Goal: Task Accomplishment & Management: Complete application form

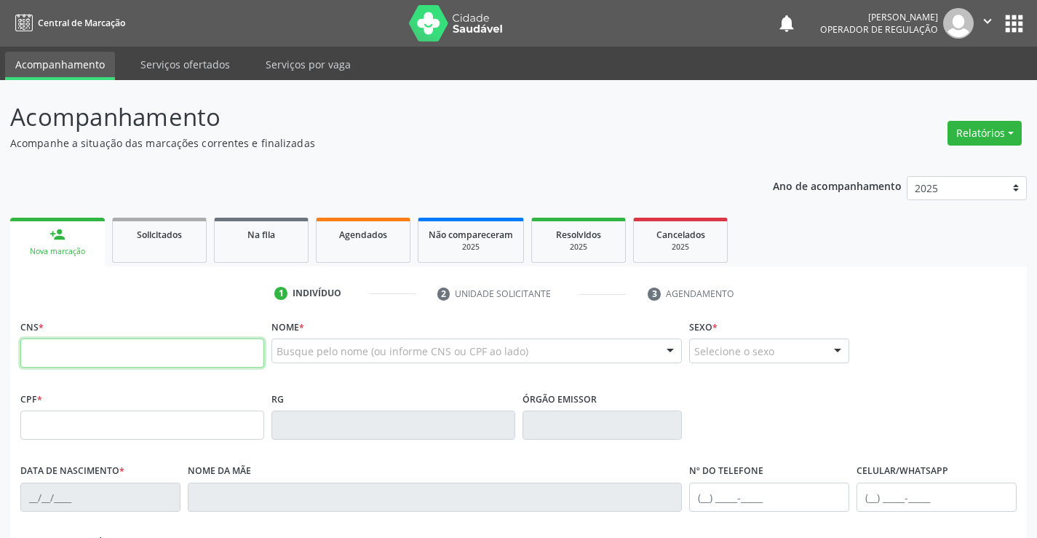
click at [130, 354] on input "text" at bounding box center [142, 352] width 244 height 29
type input "707 6042 0483 6697"
type input "1265669503"
type input "[DATE]"
type input "[PERSON_NAME]"
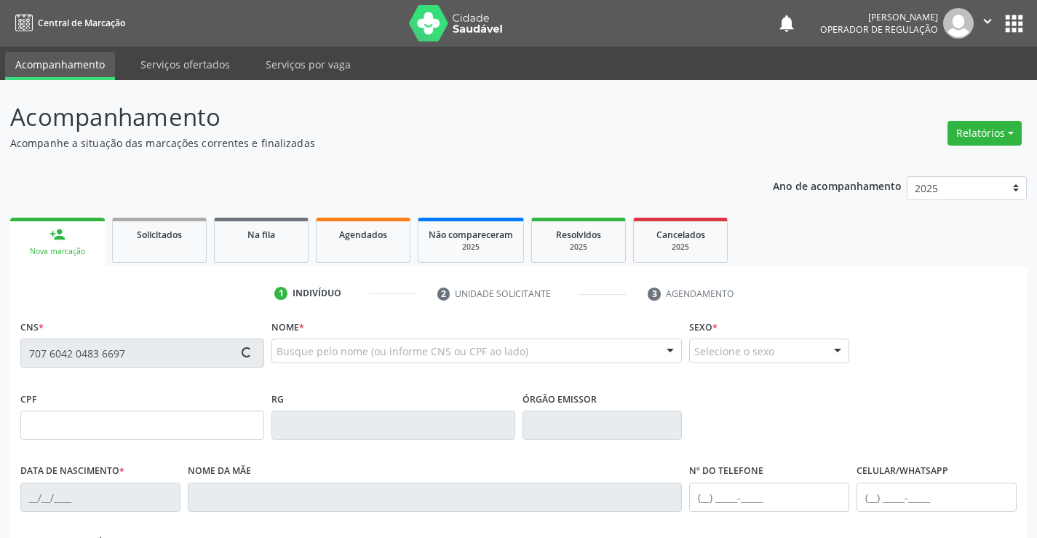
type input "[PHONE_NUMBER]"
type input "019.180.265-48"
type input "295"
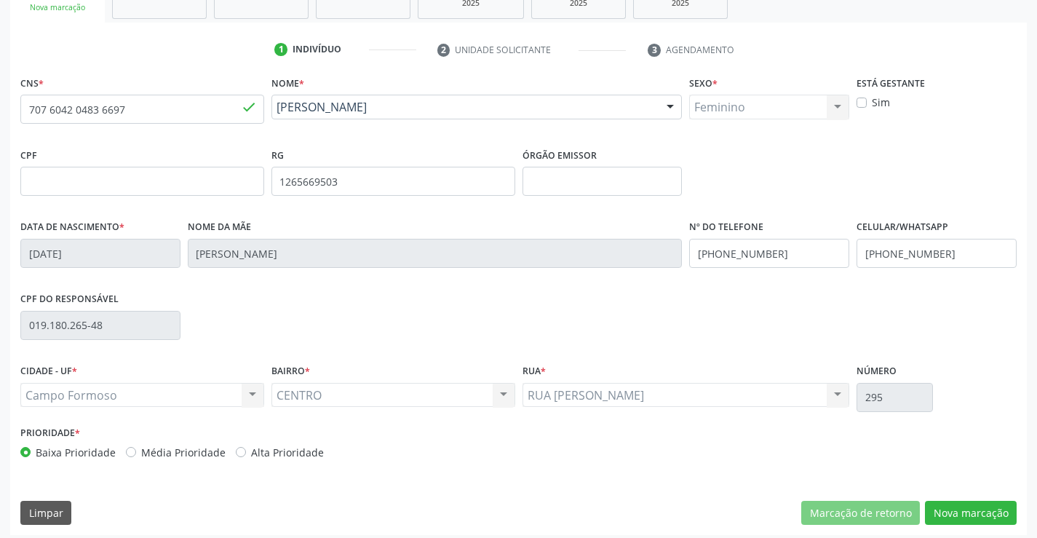
scroll to position [251, 0]
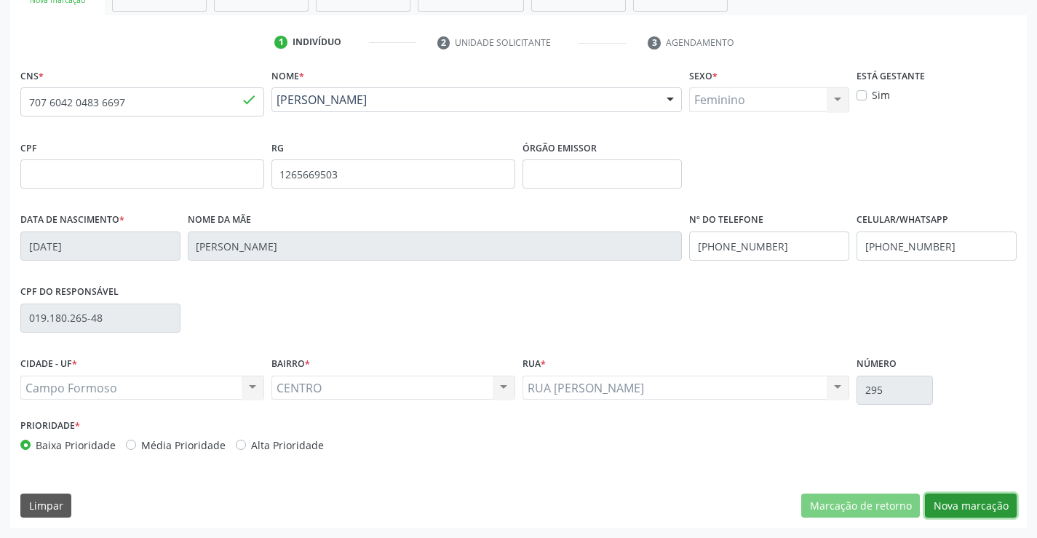
click at [960, 504] on button "Nova marcação" at bounding box center [971, 505] width 92 height 25
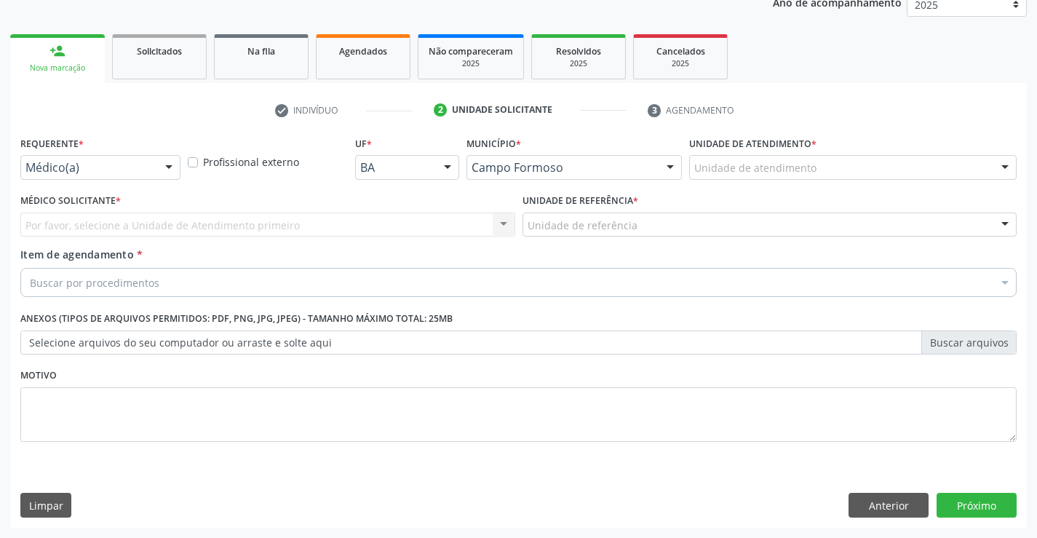
scroll to position [183, 0]
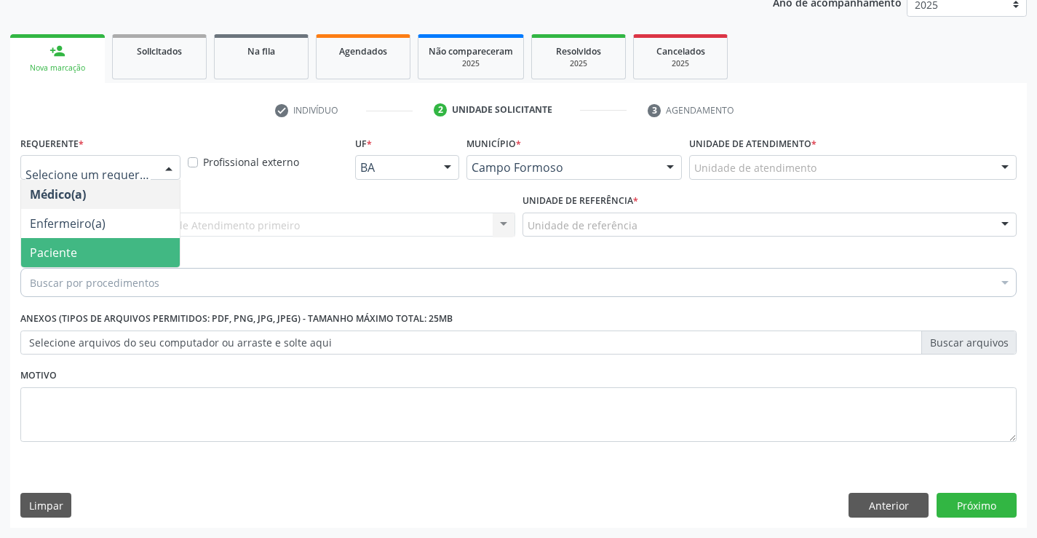
click at [119, 257] on span "Paciente" at bounding box center [100, 252] width 159 height 29
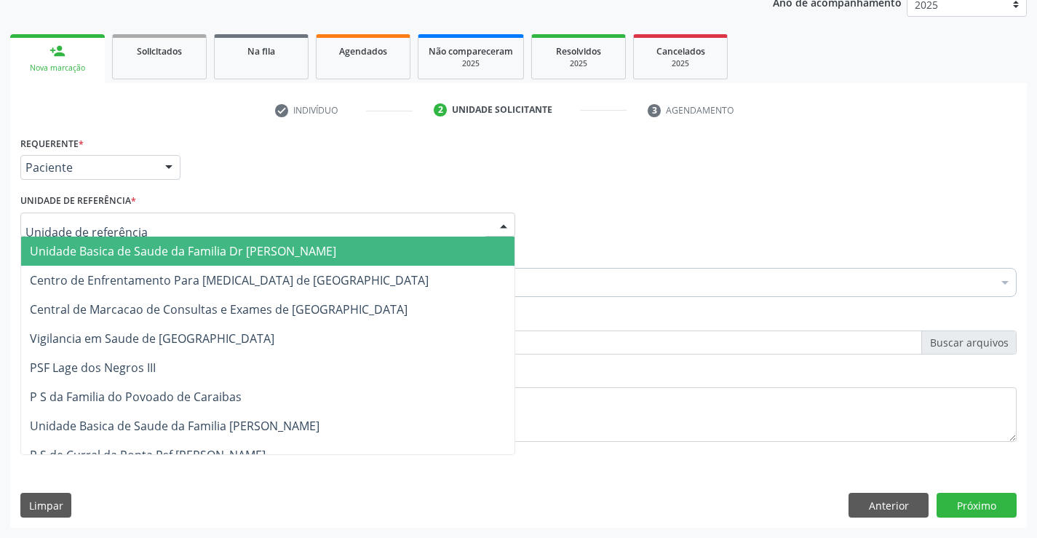
click at [143, 253] on span "Unidade Basica de Saude da Familia Dr [PERSON_NAME]" at bounding box center [183, 251] width 306 height 16
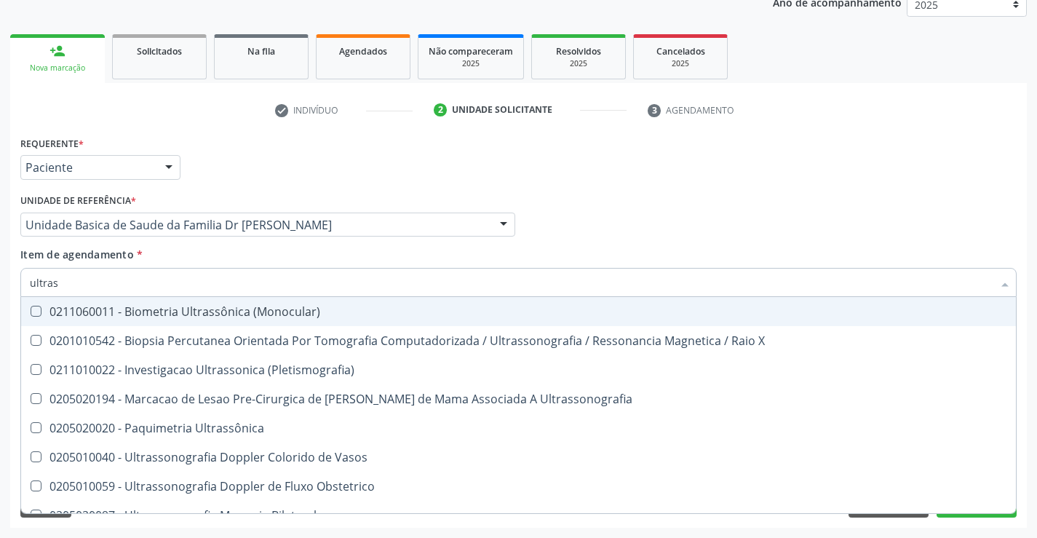
type input "ultrass"
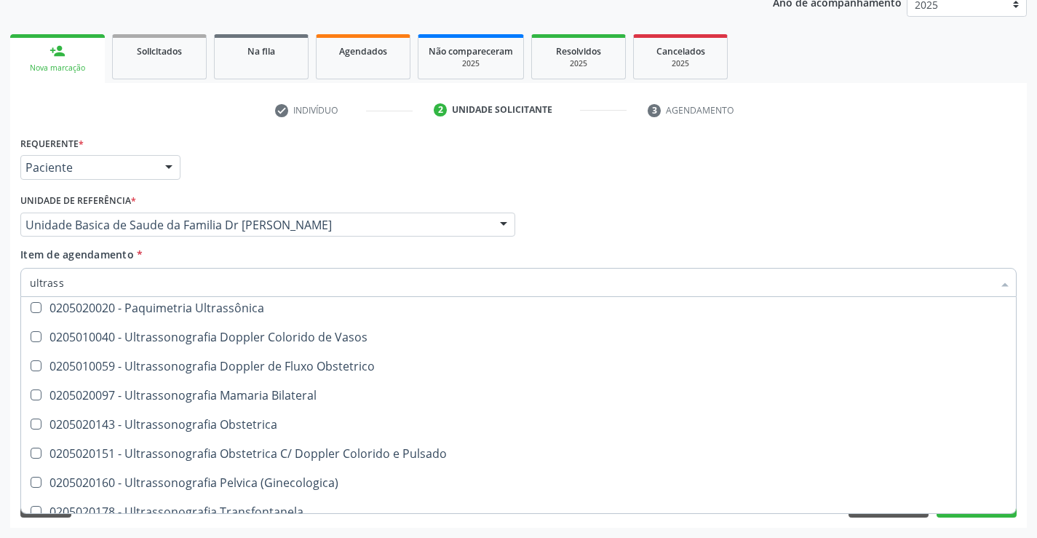
scroll to position [146, 0]
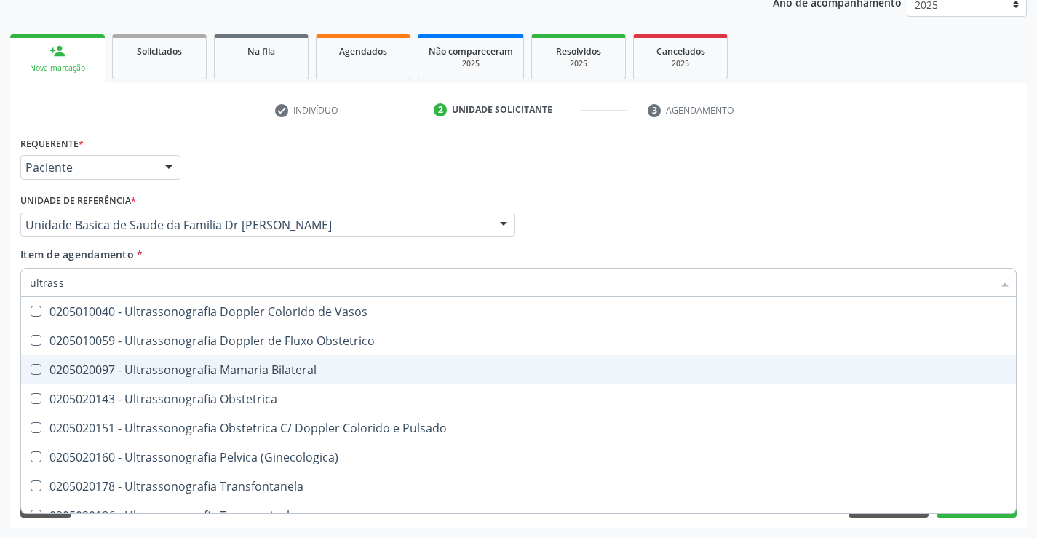
click at [362, 368] on div "0205020097 - Ultrassonografia Mamaria Bilateral" at bounding box center [518, 370] width 977 height 12
checkbox Bilateral "true"
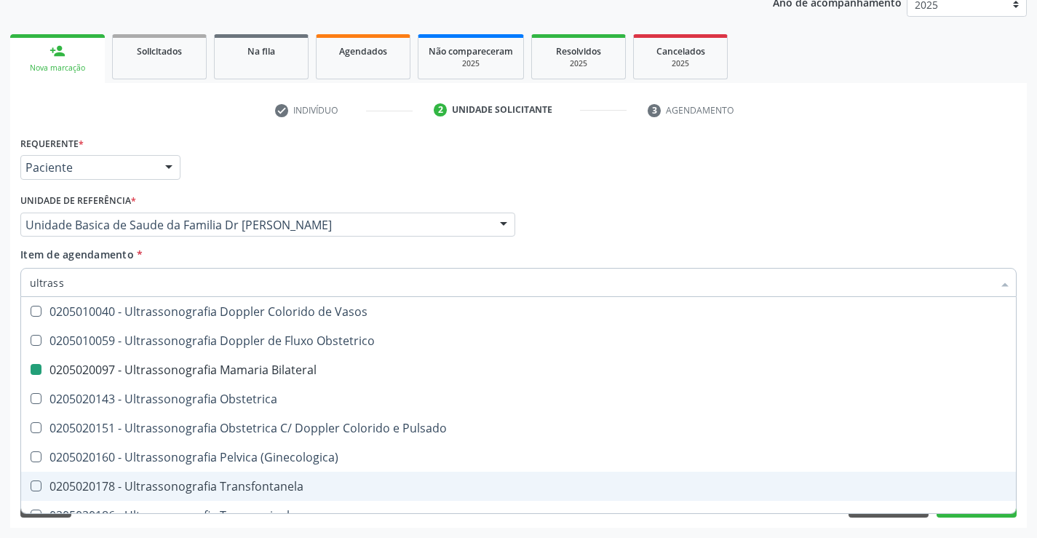
click at [1030, 458] on div "Acompanhamento Acompanhe a situação das marcações correntes e finalizadas Relat…" at bounding box center [518, 217] width 1037 height 641
checkbox X "true"
checkbox Bilateral "false"
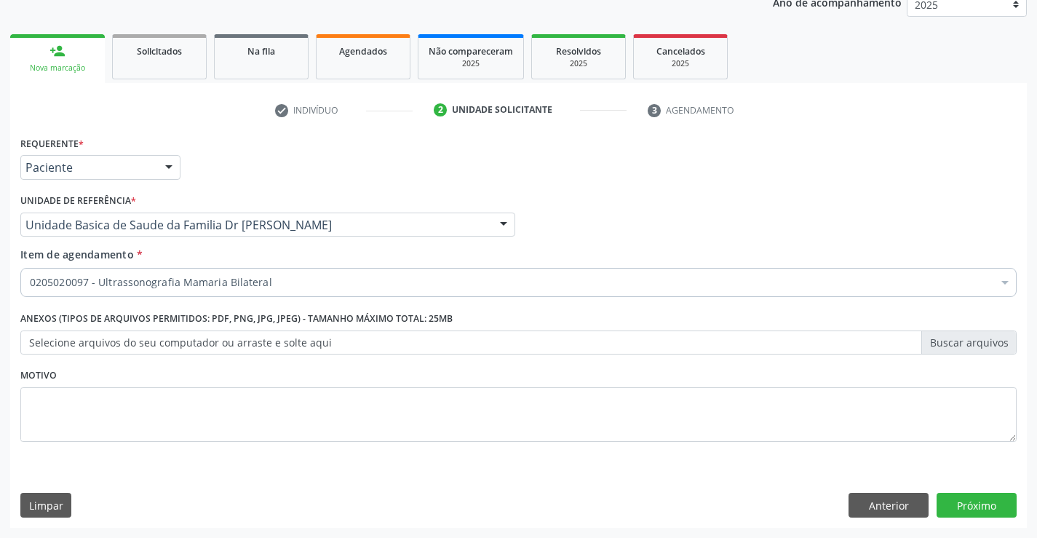
scroll to position [0, 0]
click at [963, 501] on button "Próximo" at bounding box center [976, 505] width 80 height 25
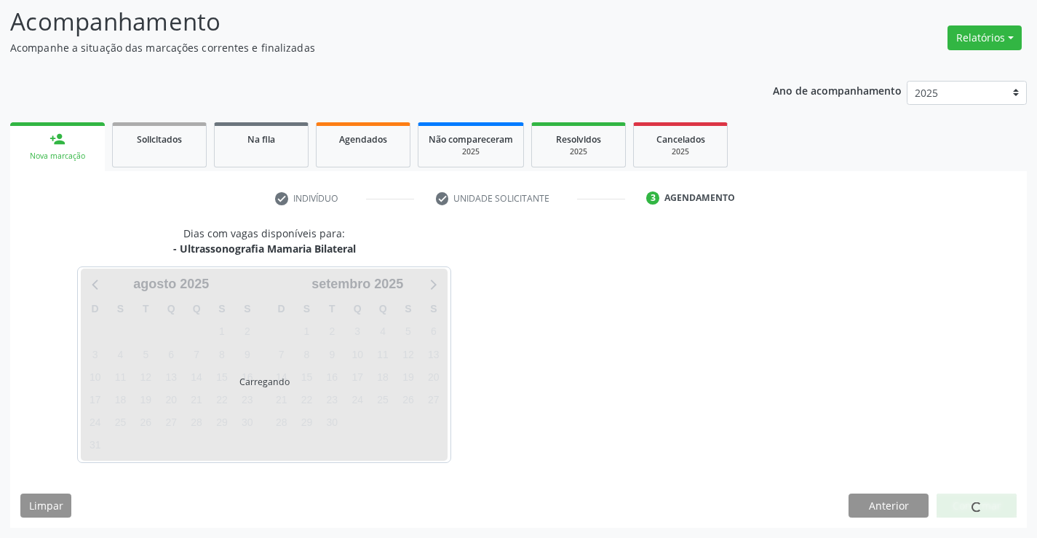
scroll to position [95, 0]
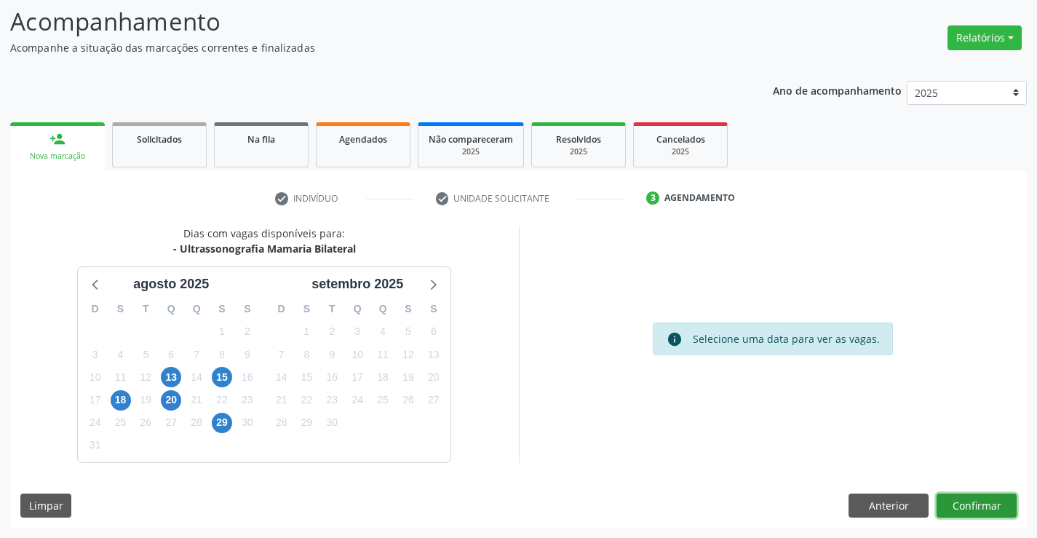
click at [970, 504] on button "Confirmar" at bounding box center [976, 505] width 80 height 25
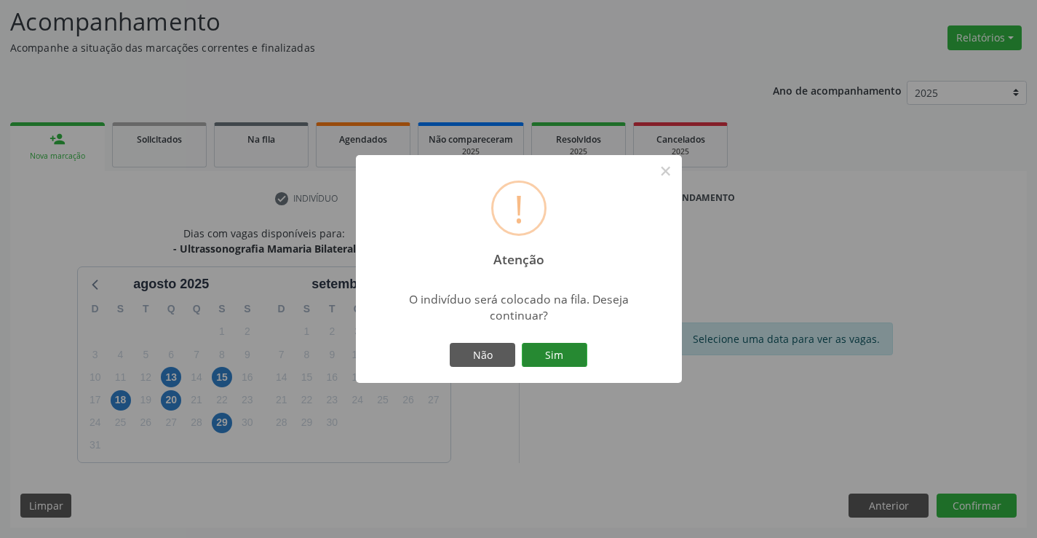
click at [560, 351] on button "Sim" at bounding box center [554, 355] width 65 height 25
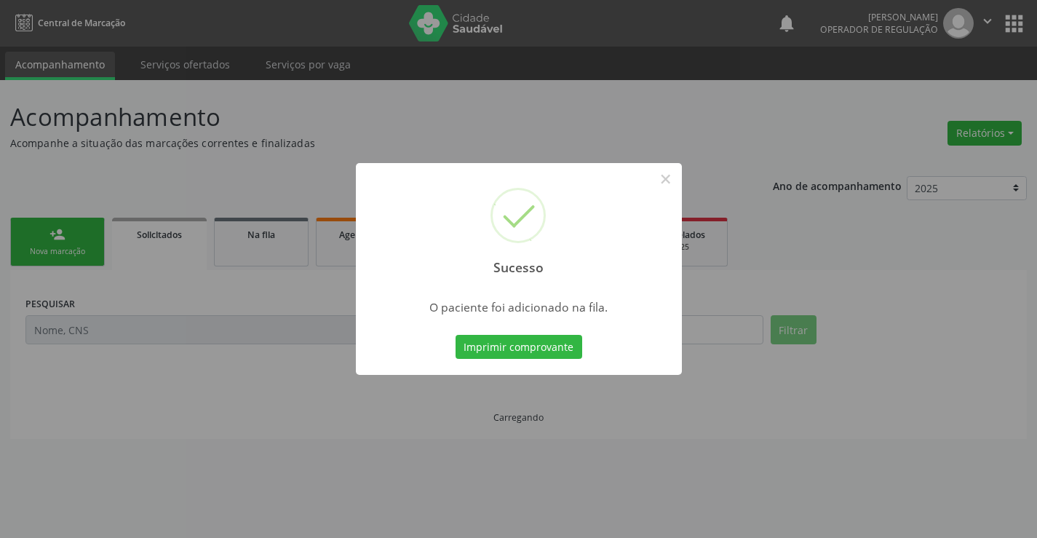
scroll to position [0, 0]
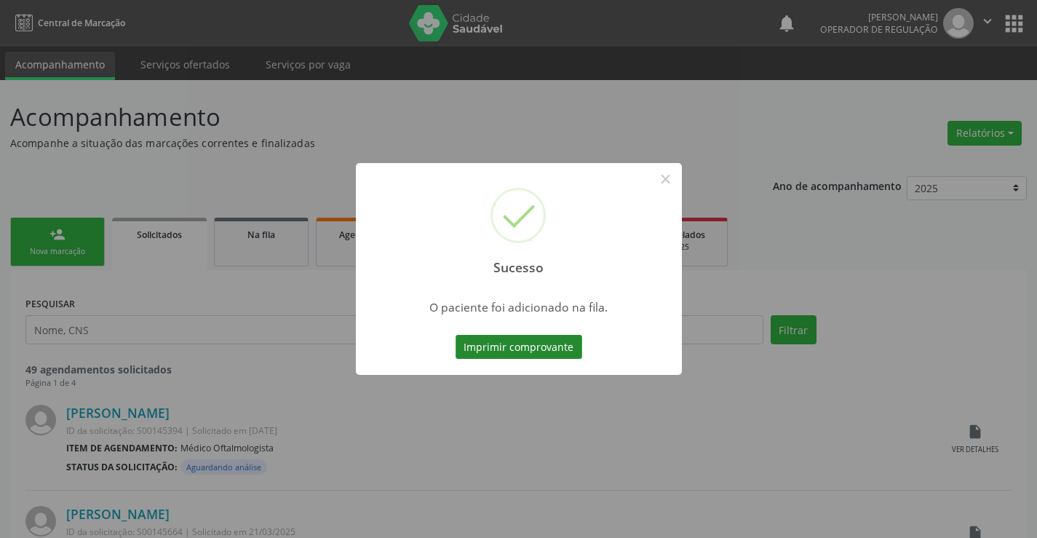
click at [544, 343] on button "Imprimir comprovante" at bounding box center [519, 347] width 127 height 25
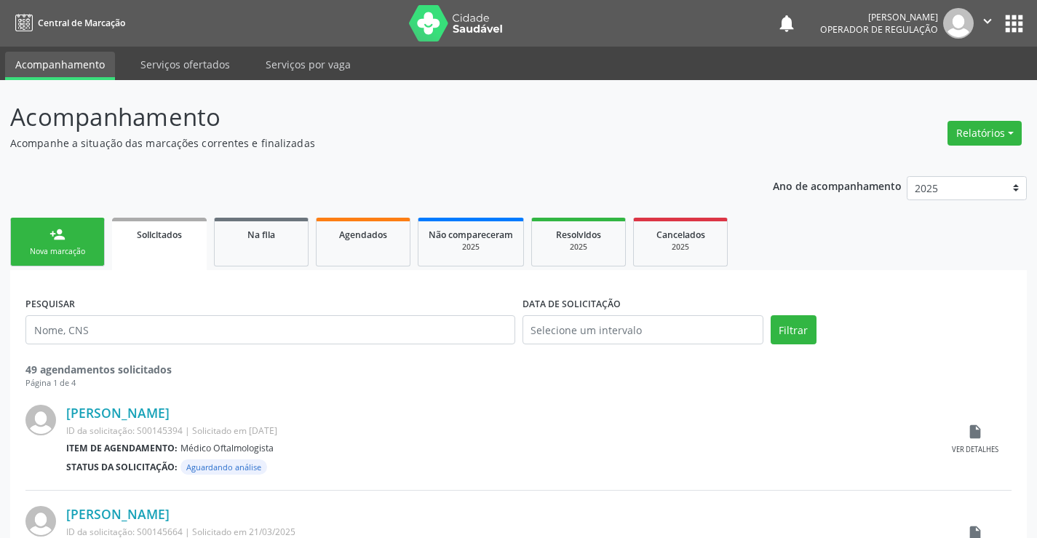
click at [73, 250] on div "Nova marcação" at bounding box center [57, 251] width 73 height 11
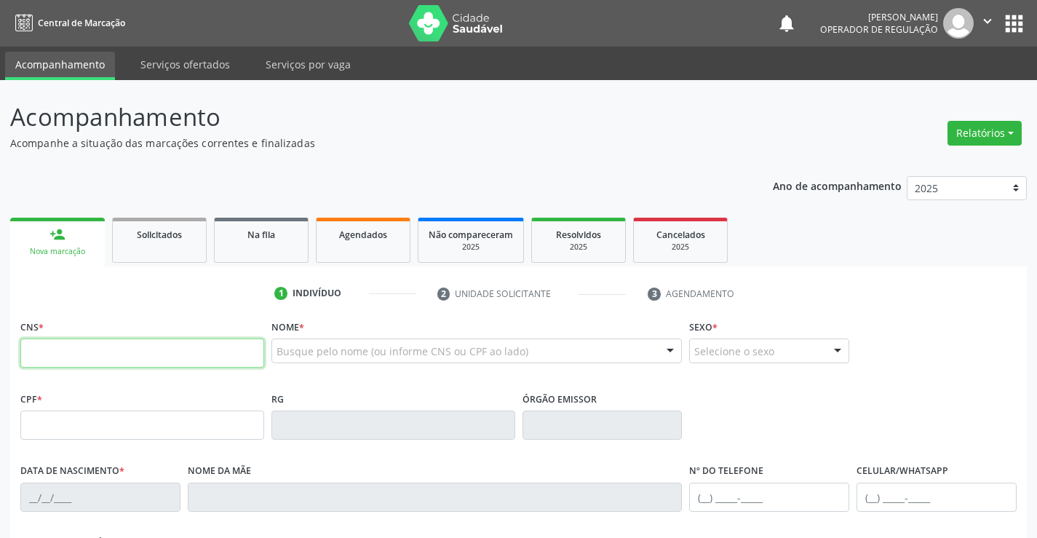
click at [60, 357] on input "text" at bounding box center [142, 352] width 244 height 29
type input "702 6042 5198 7247"
type input "[DATE]"
type input "[PHONE_NUMBER]"
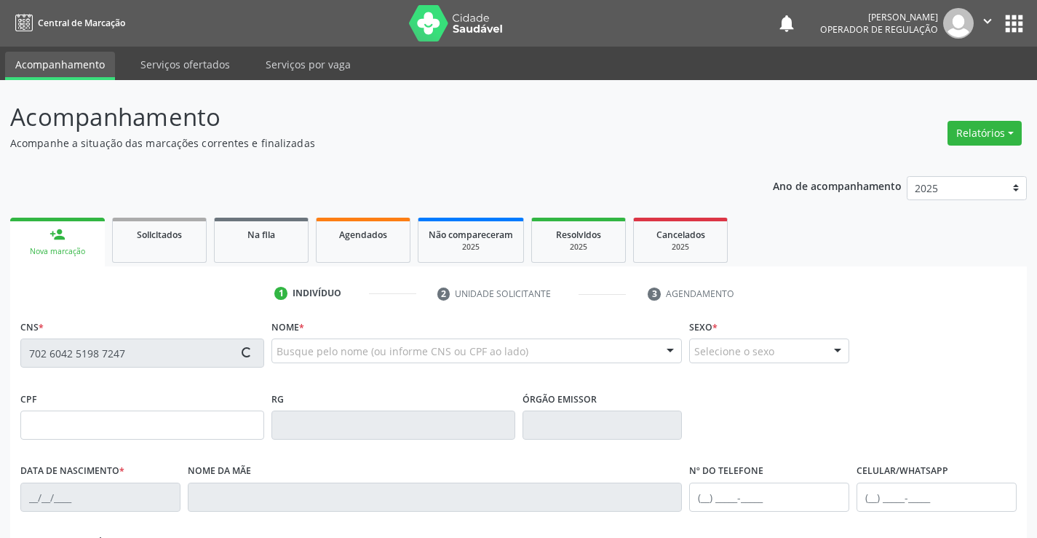
type input "SN"
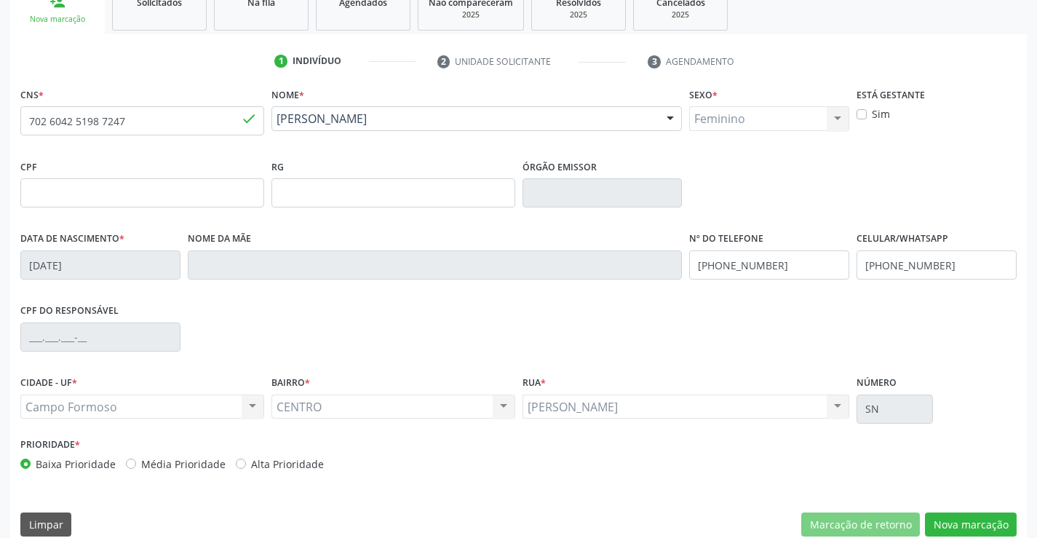
scroll to position [251, 0]
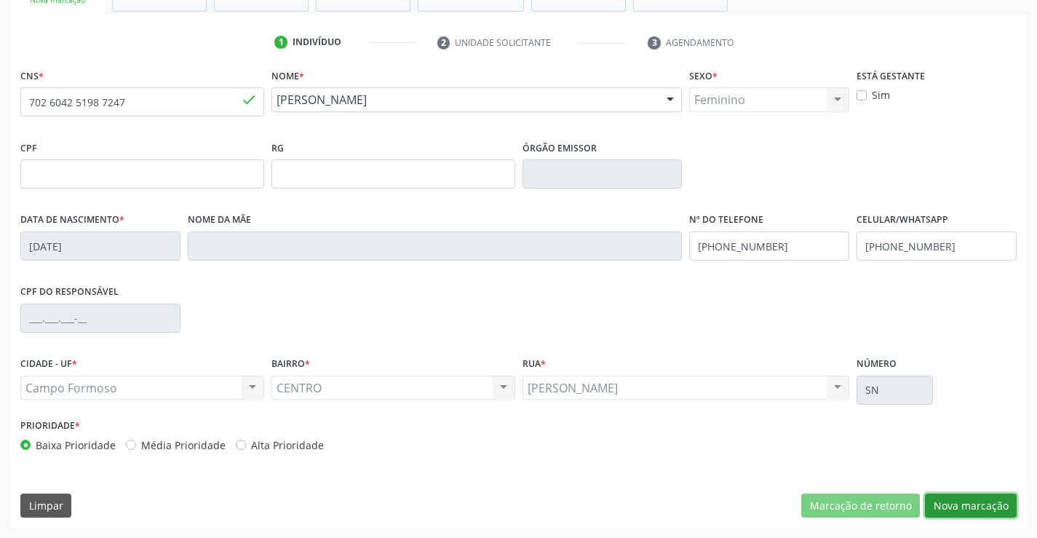
click at [968, 496] on button "Nova marcação" at bounding box center [971, 505] width 92 height 25
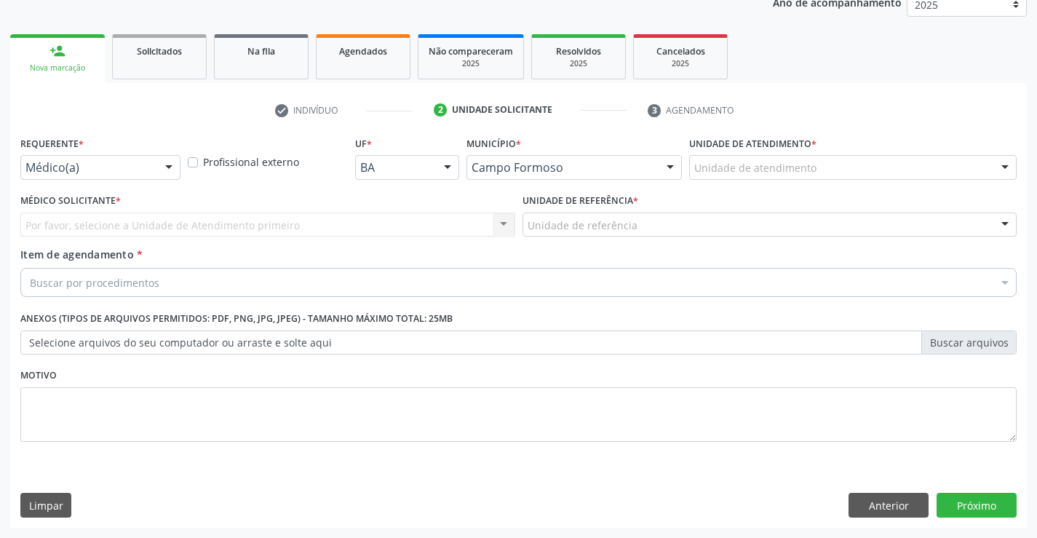
scroll to position [183, 0]
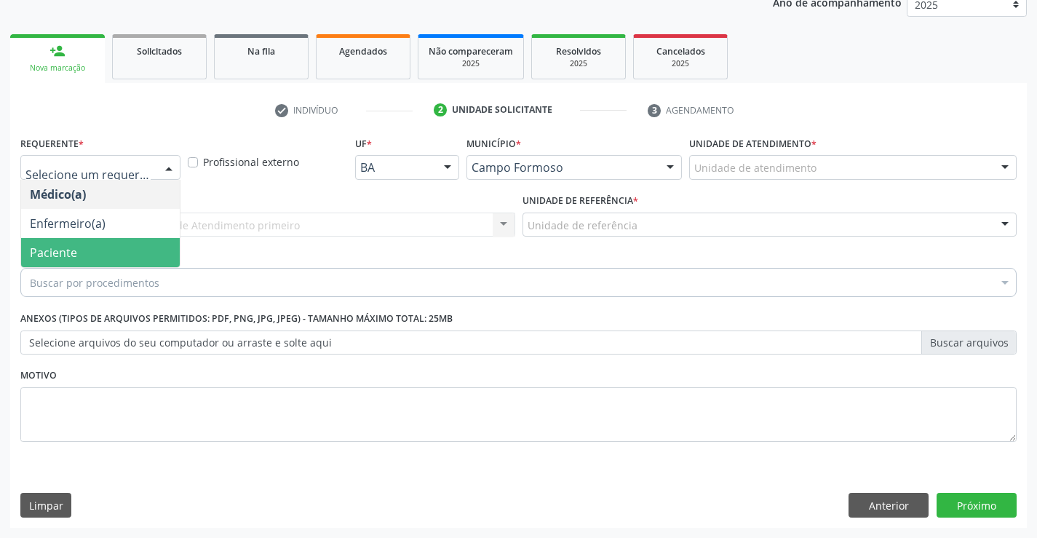
click at [82, 250] on span "Paciente" at bounding box center [100, 252] width 159 height 29
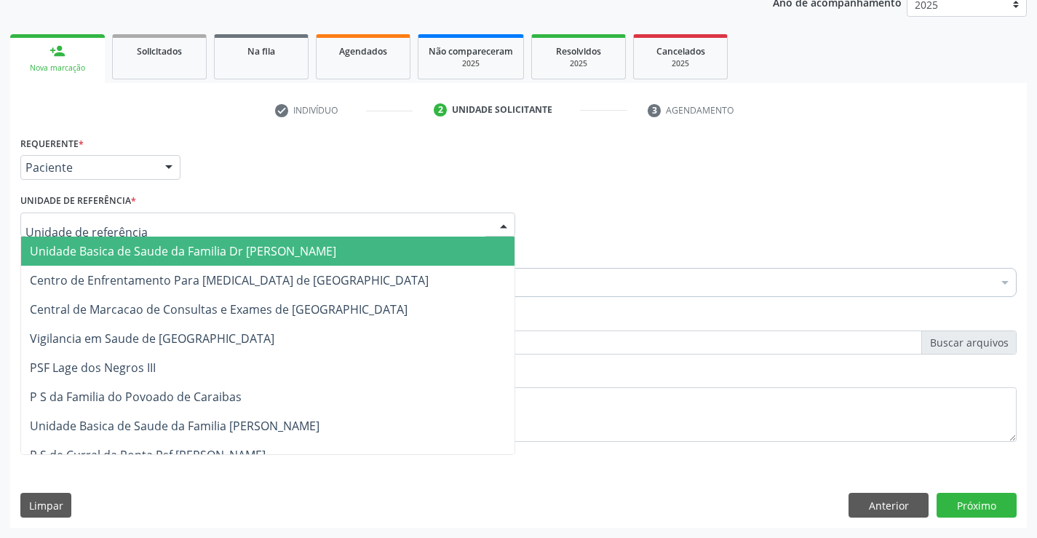
click at [146, 255] on span "Unidade Basica de Saude da Familia Dr [PERSON_NAME]" at bounding box center [183, 251] width 306 height 16
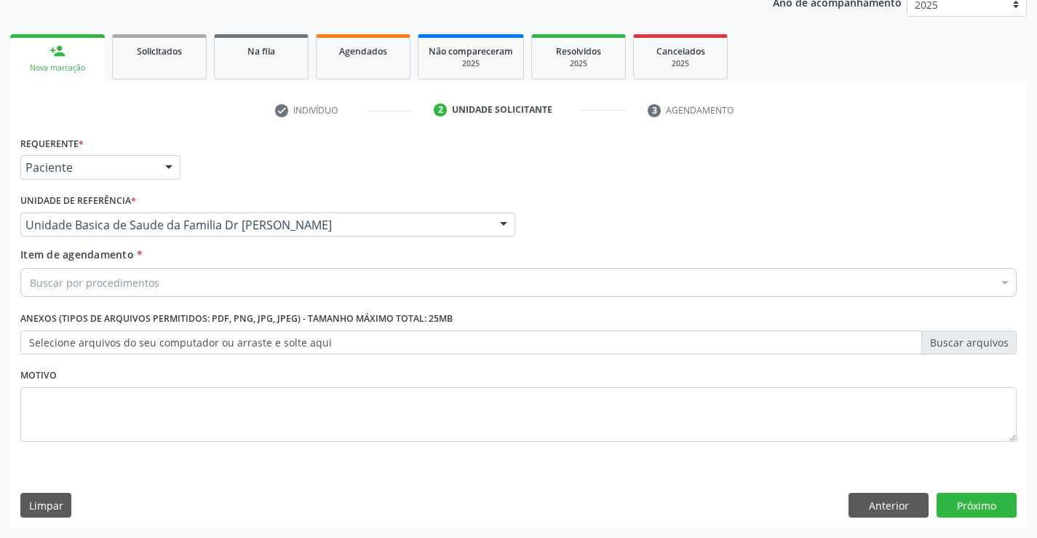
click at [188, 285] on div "Buscar por procedimentos" at bounding box center [518, 282] width 996 height 29
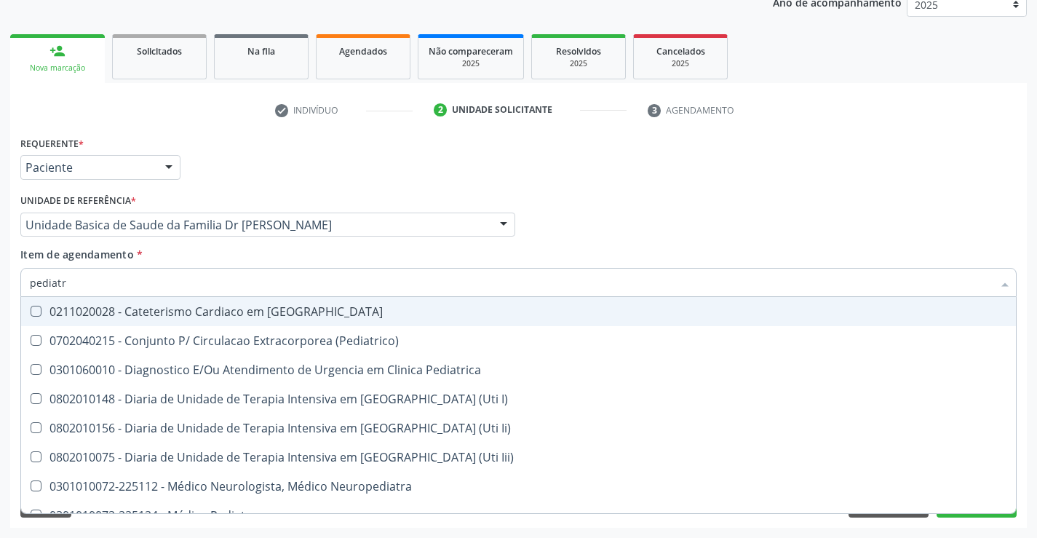
type input "pediatra"
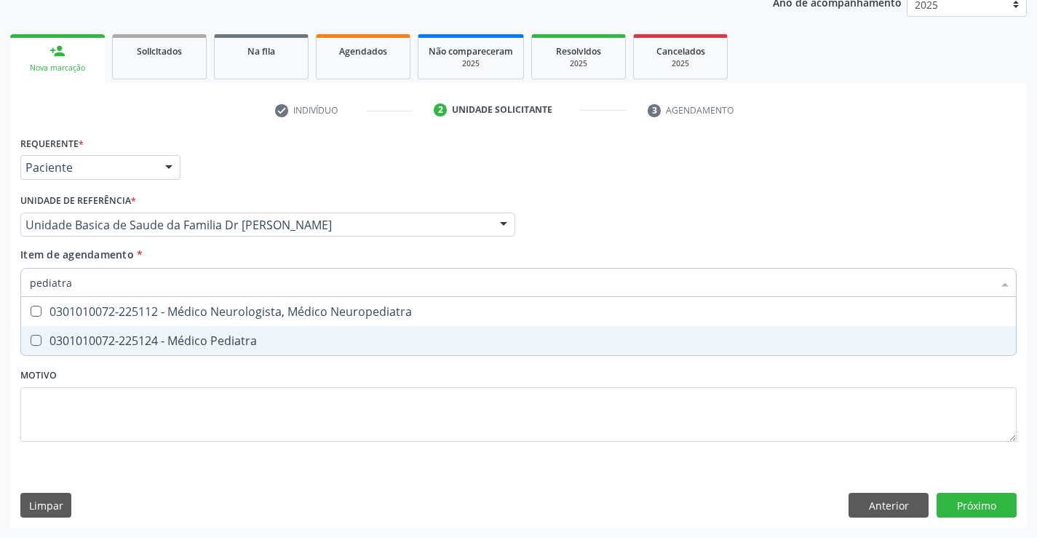
click at [213, 335] on div "0301010072-225124 - Médico Pediatra" at bounding box center [518, 341] width 977 height 12
checkbox Pediatra "true"
click at [980, 502] on div "Requerente * Paciente Médico(a) Enfermeiro(a) Paciente Nenhum resultado encontr…" at bounding box center [518, 329] width 1017 height 395
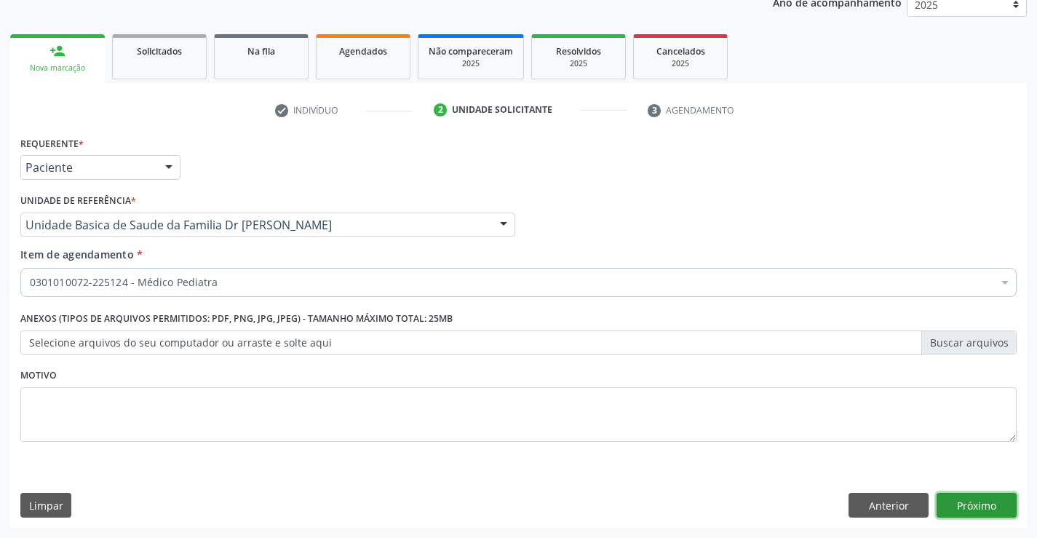
click at [980, 502] on button "Próximo" at bounding box center [976, 505] width 80 height 25
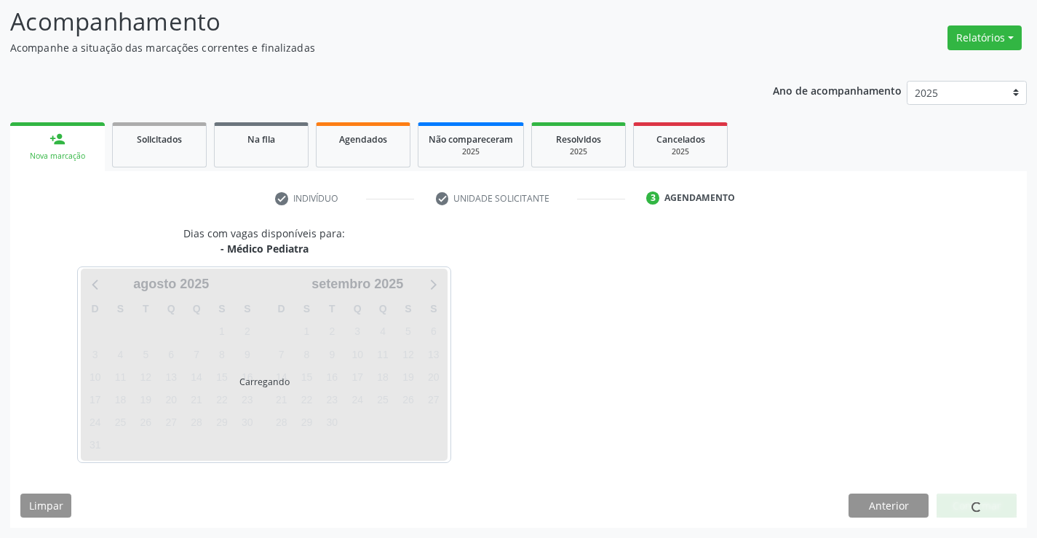
scroll to position [95, 0]
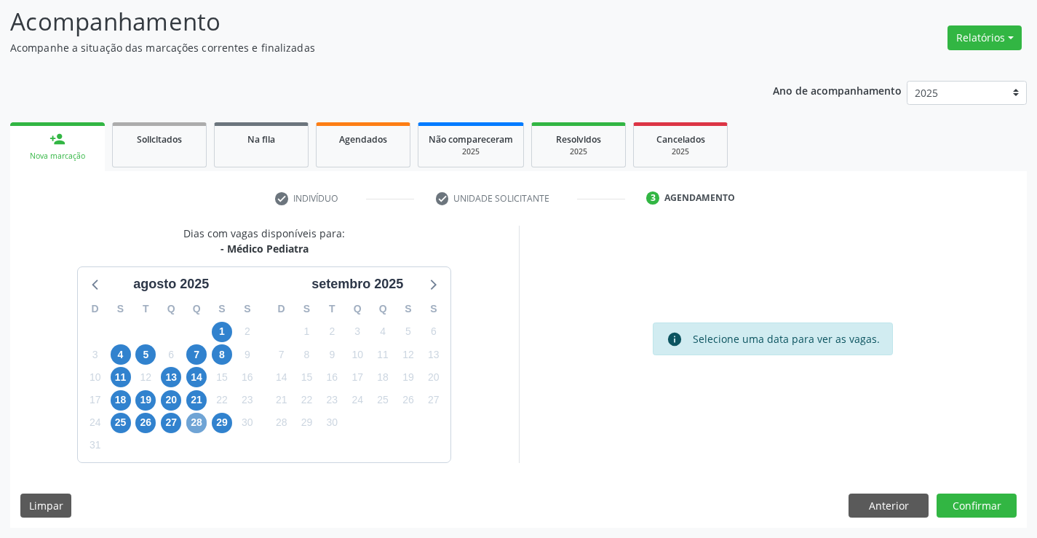
click at [194, 423] on span "28" at bounding box center [196, 423] width 20 height 20
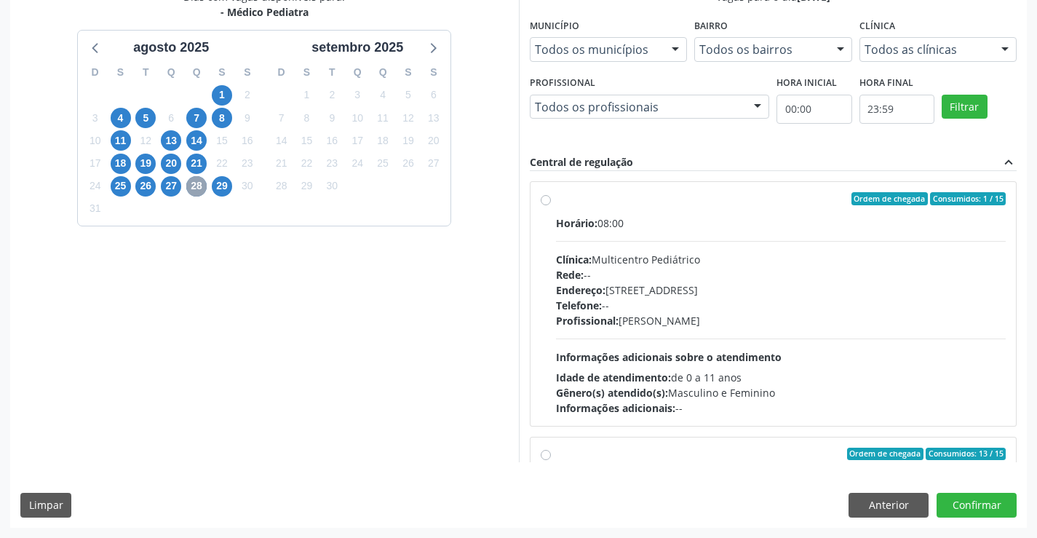
scroll to position [146, 0]
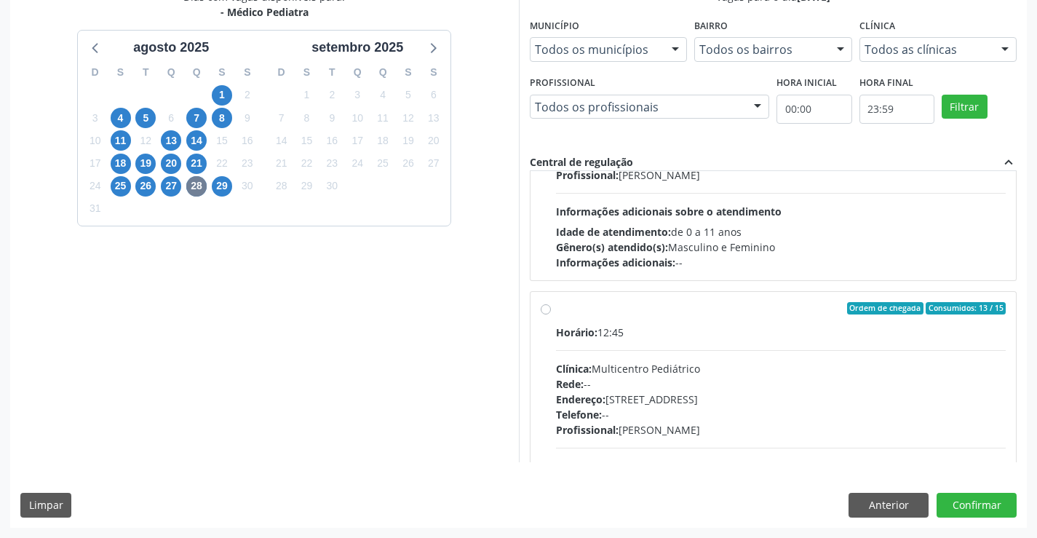
click at [731, 315] on label "Ordem de chegada Consumidos: 13 / 15 Horário: 12:45 Clínica: Multicentro Pediát…" at bounding box center [781, 413] width 450 height 223
click at [551, 315] on input "Ordem de chegada Consumidos: 13 / 15 Horário: 12:45 Clínica: Multicentro Pediát…" at bounding box center [546, 308] width 10 height 13
radio input "true"
click at [972, 502] on button "Confirmar" at bounding box center [976, 505] width 80 height 25
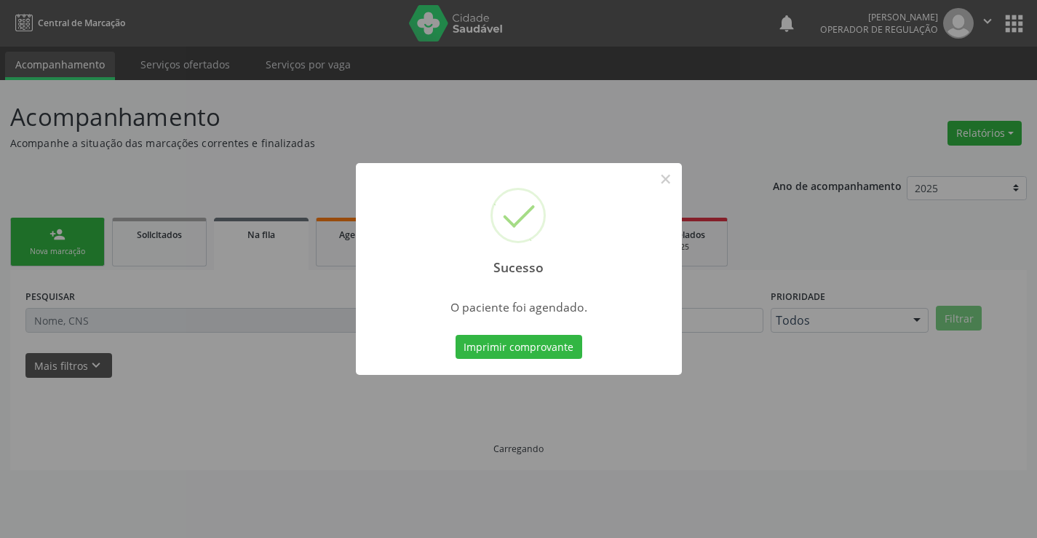
scroll to position [0, 0]
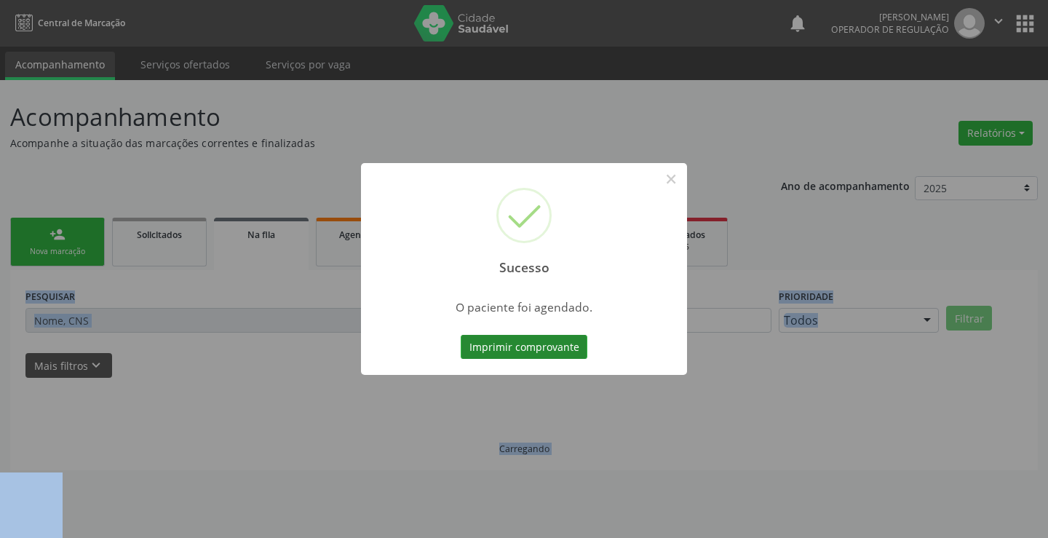
click at [512, 349] on button "Imprimir comprovante" at bounding box center [524, 347] width 127 height 25
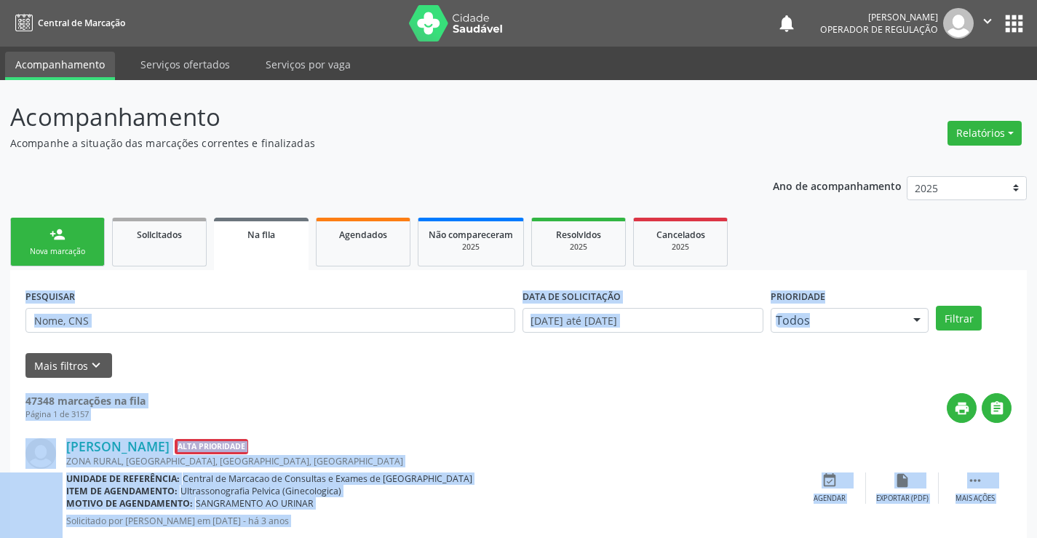
click at [33, 242] on link "person_add Nova marcação" at bounding box center [57, 242] width 95 height 49
